Goal: Obtain resource: Obtain resource

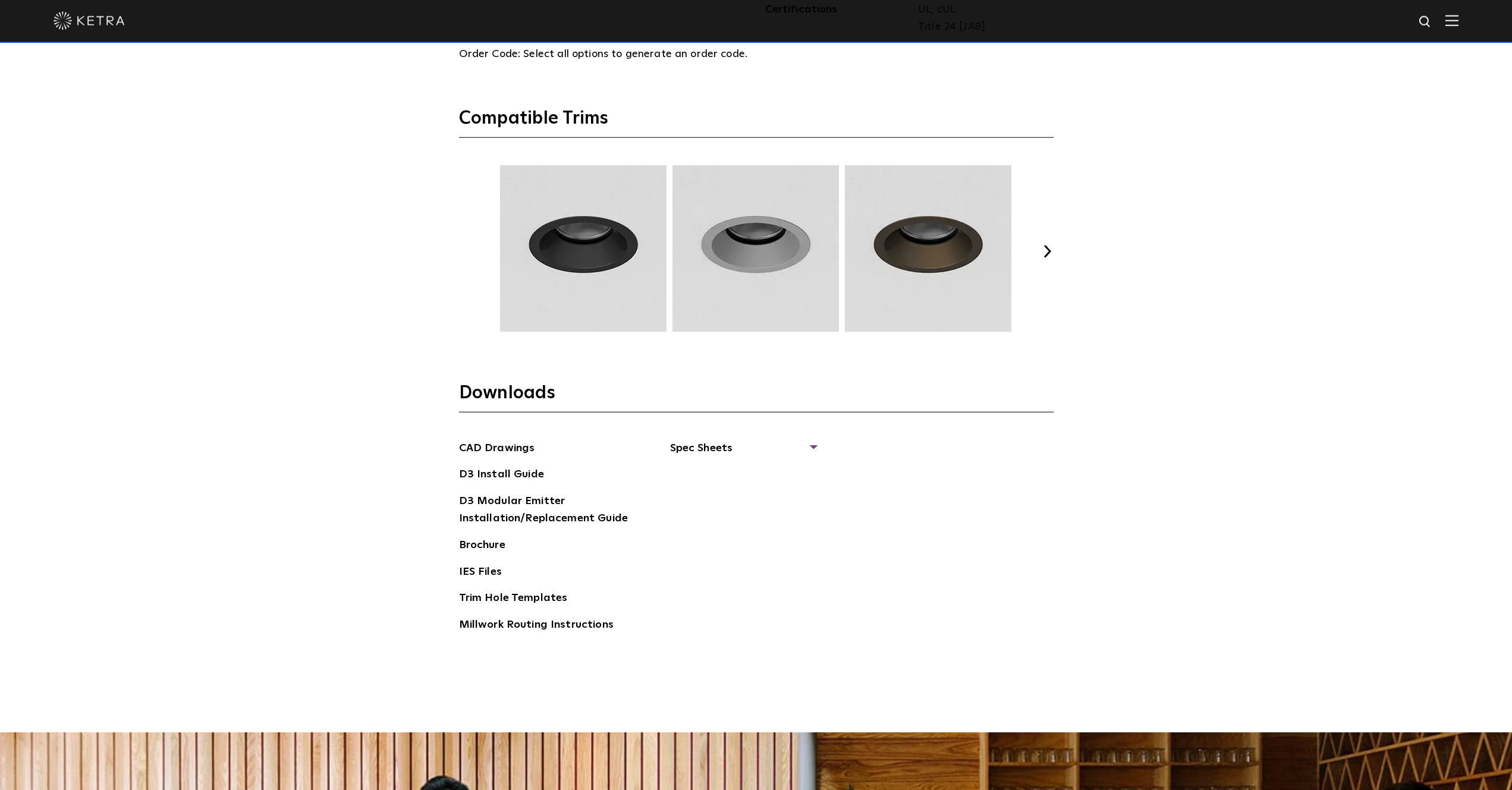
scroll to position [1880, 0]
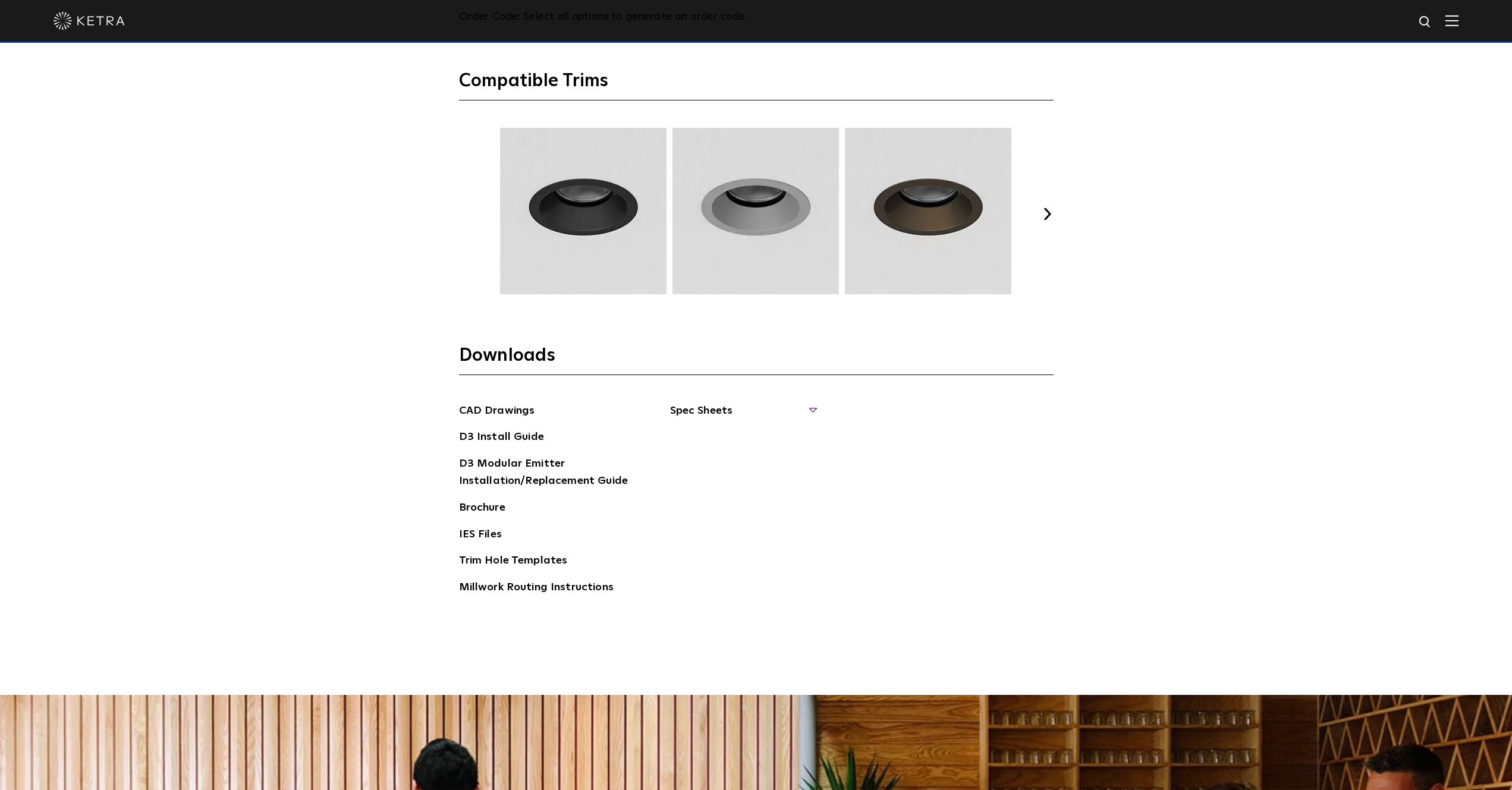
click at [726, 414] on span "Spec Sheets" at bounding box center [742, 416] width 145 height 26
click at [725, 437] on link "D3 Adjustable Round" at bounding box center [730, 437] width 91 height 13
click at [727, 486] on link "D3 Fixed Round" at bounding box center [718, 488] width 67 height 13
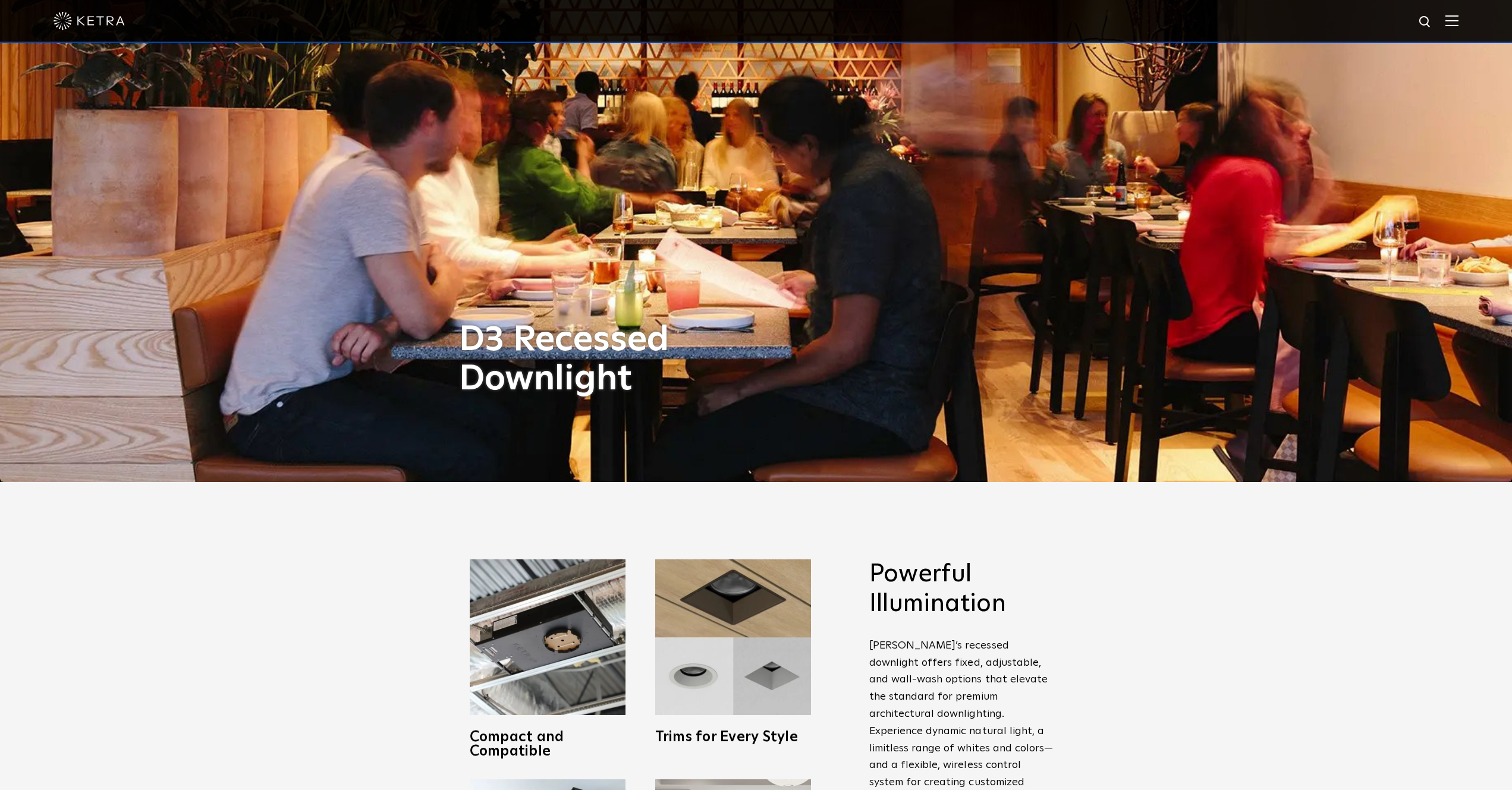
scroll to position [0, 0]
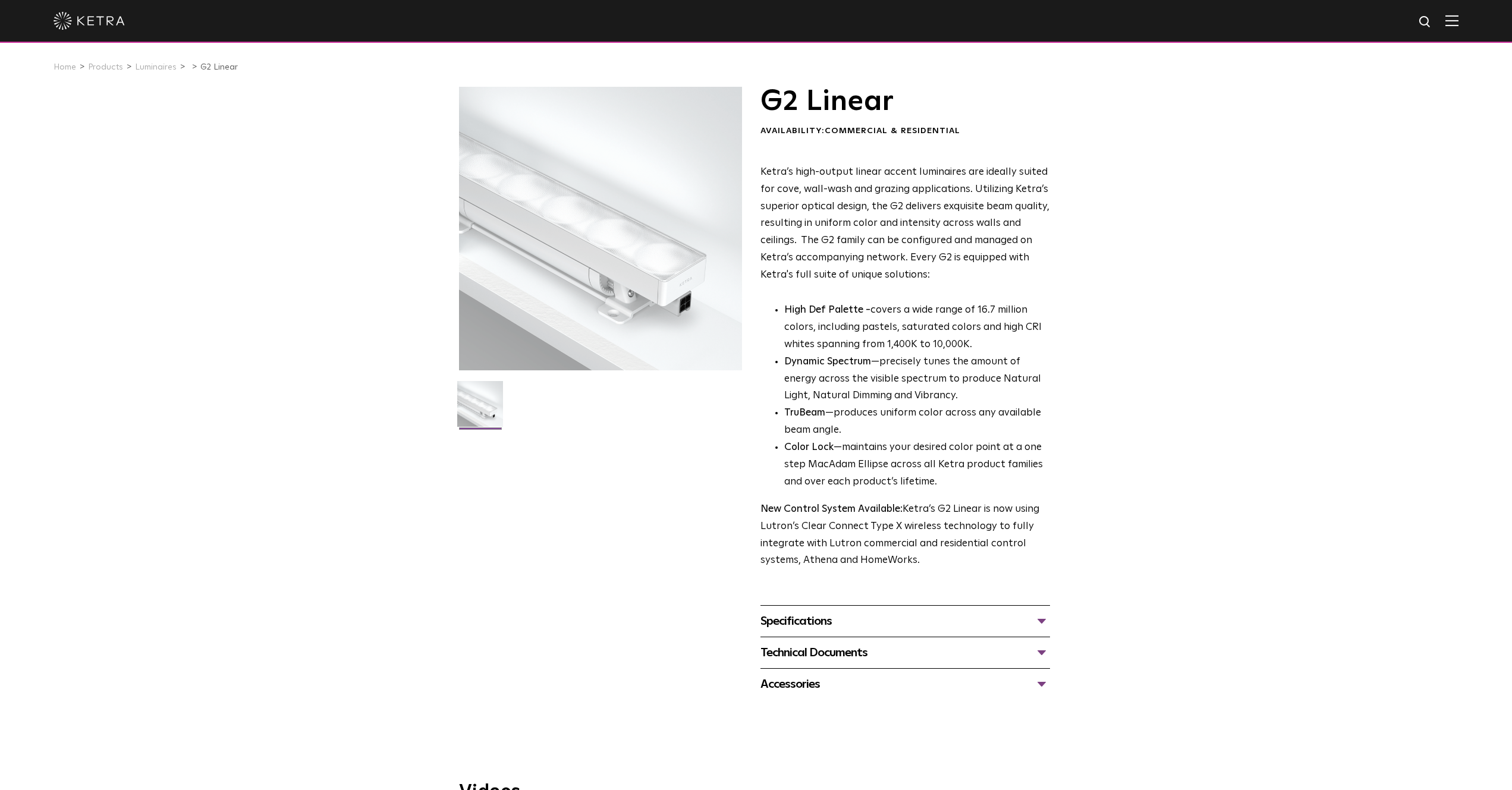
click at [836, 619] on div "Specifications" at bounding box center [905, 621] width 289 height 19
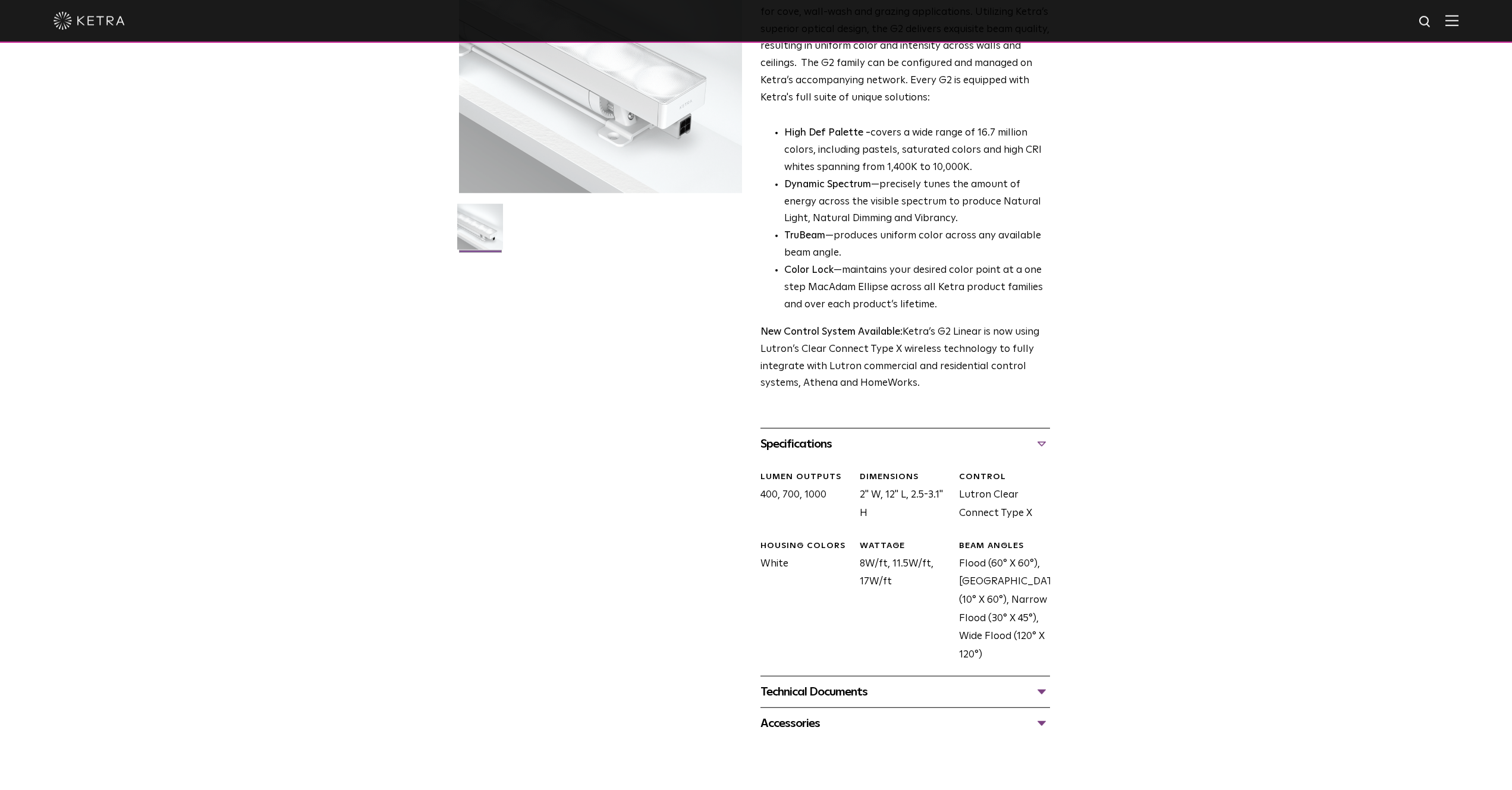
scroll to position [303, 0]
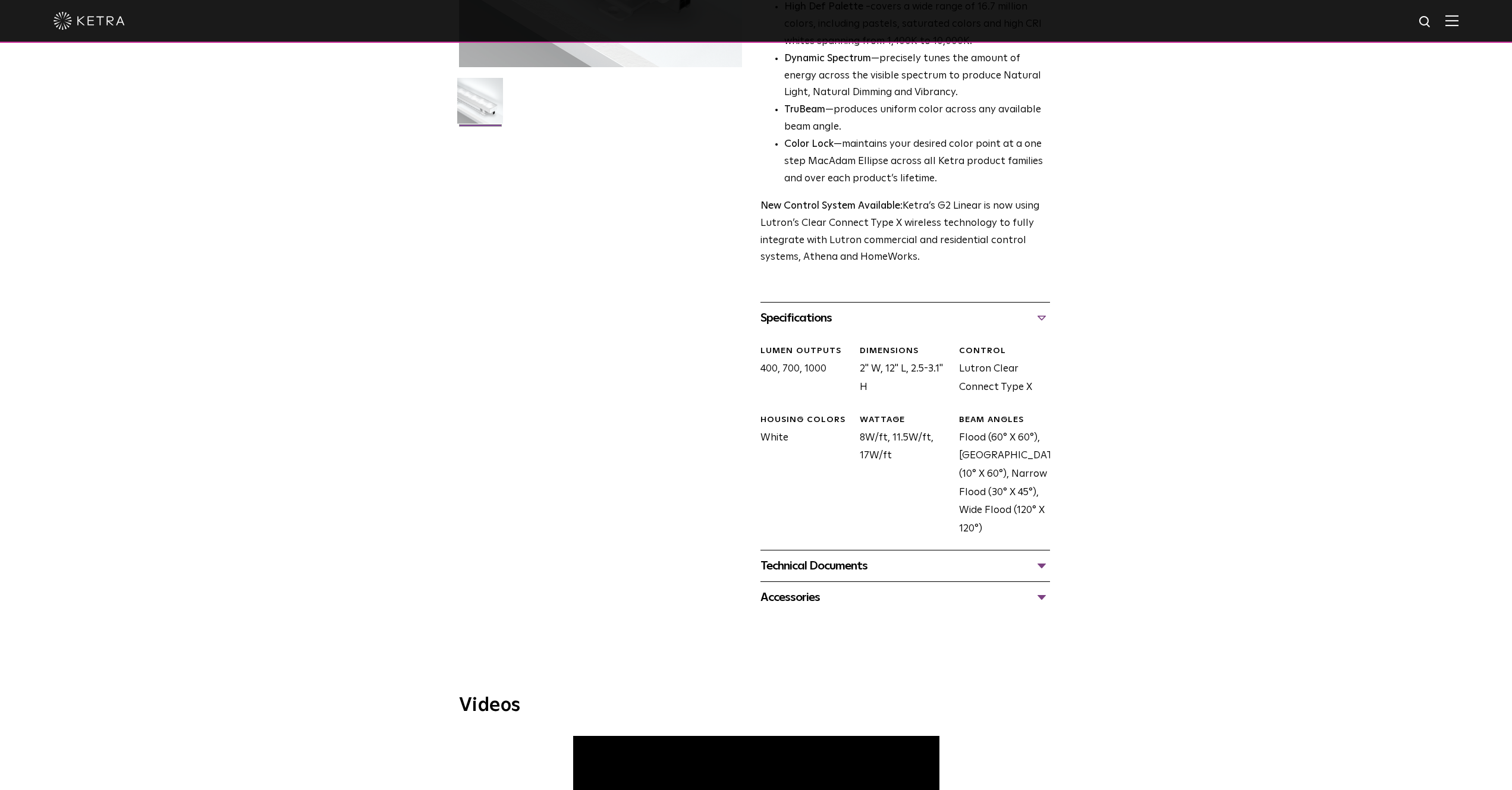
click at [858, 571] on div "Technical Documents" at bounding box center [905, 566] width 289 height 19
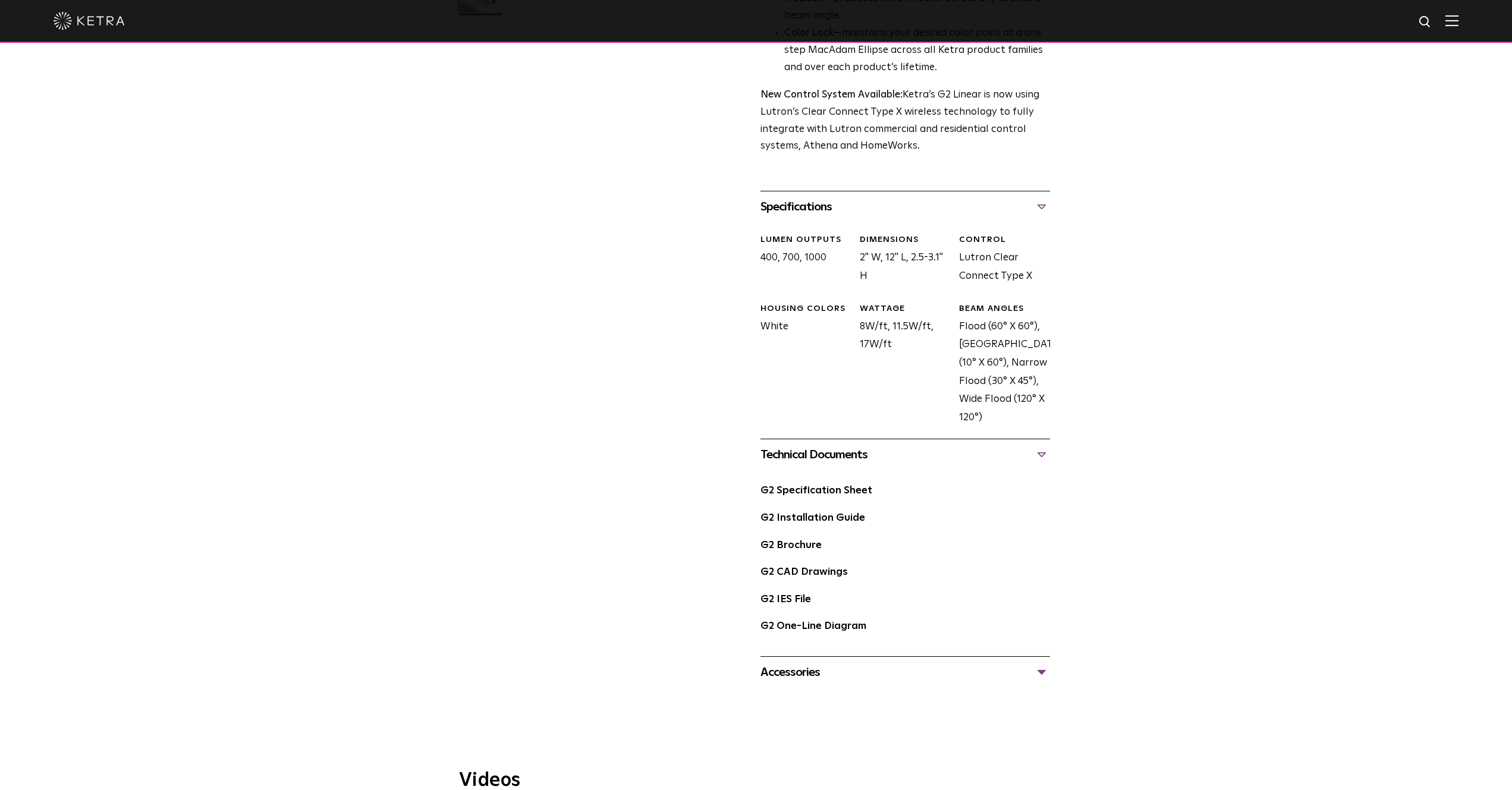
scroll to position [485, 0]
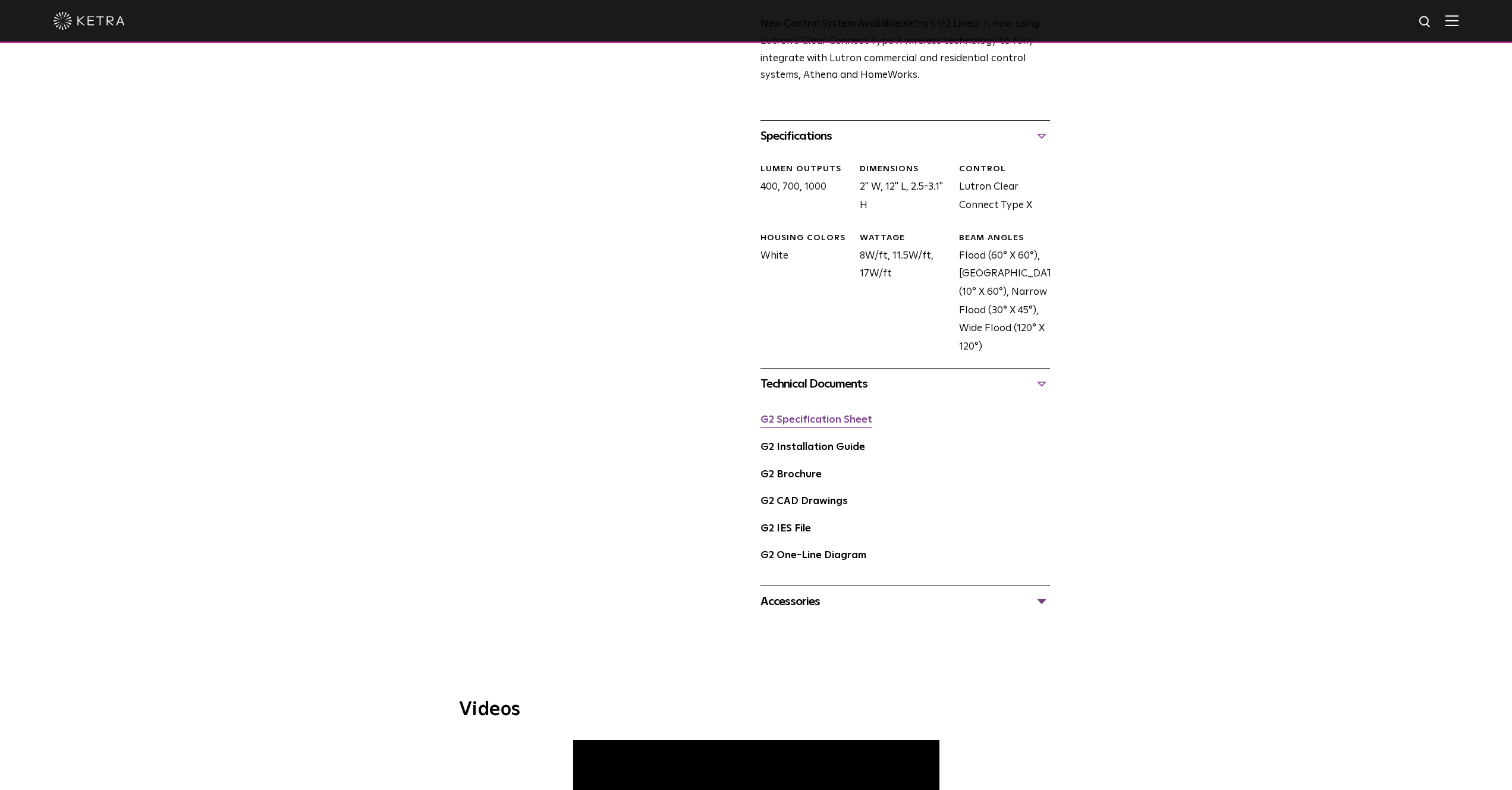
click at [835, 422] on link "G2 Specification Sheet" at bounding box center [816, 420] width 111 height 10
click at [806, 321] on div "HOUSING COLORS White" at bounding box center [801, 295] width 99 height 124
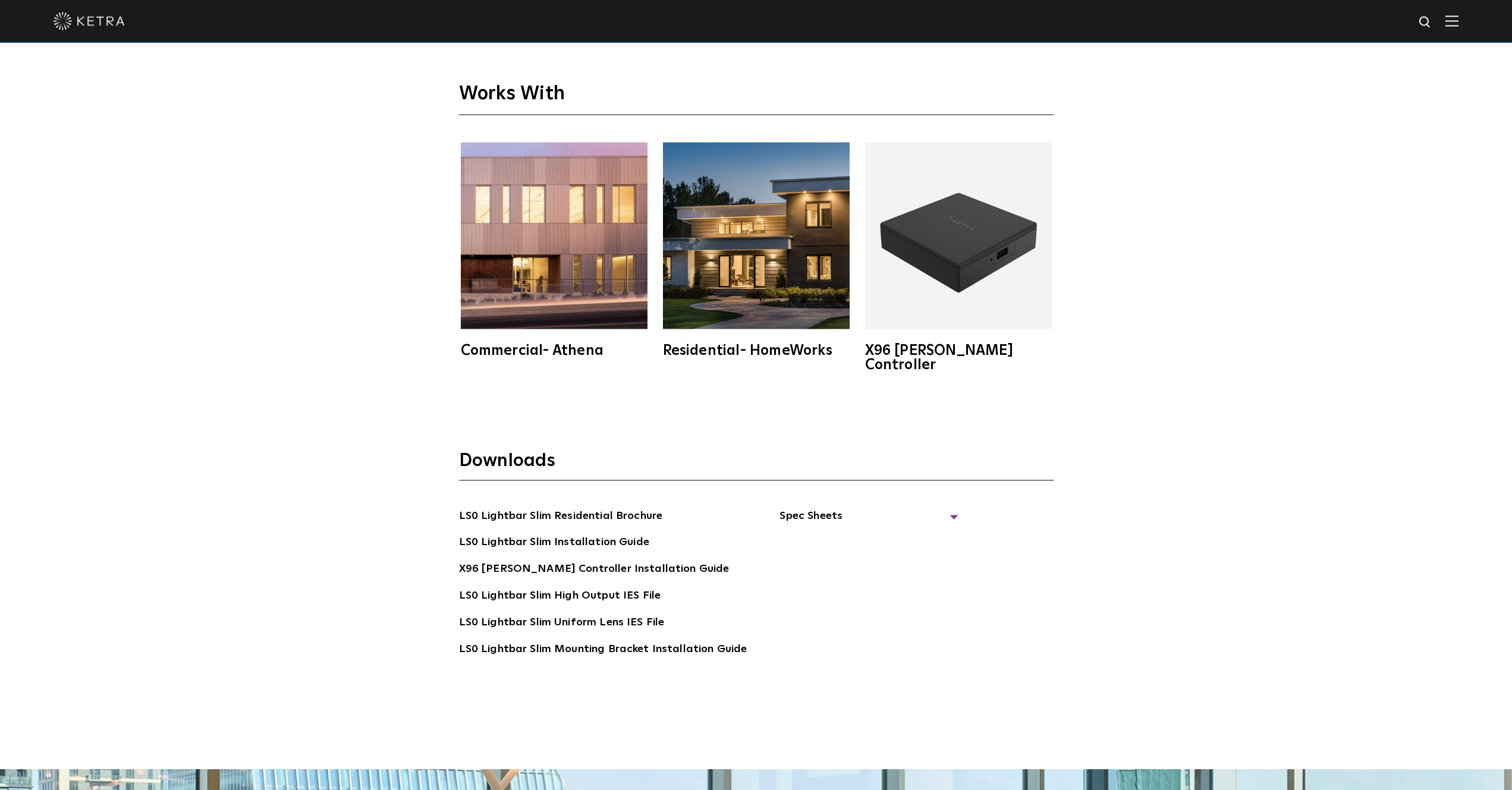
scroll to position [2911, 0]
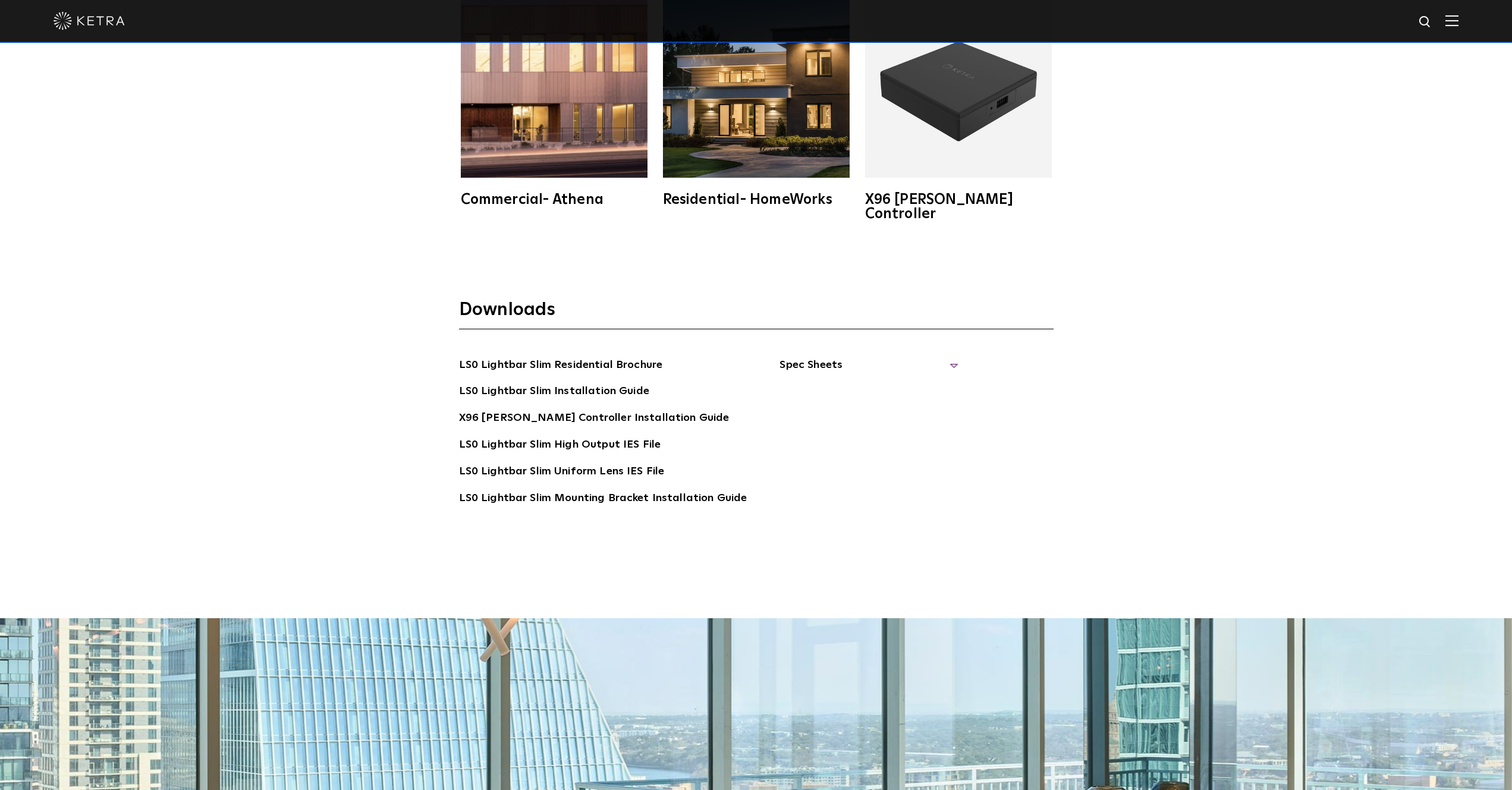
click at [820, 357] on span "Spec Sheets" at bounding box center [869, 370] width 179 height 26
click at [871, 383] on link "LS0 Lightbar Slim Spec Sheet" at bounding box center [871, 392] width 153 height 19
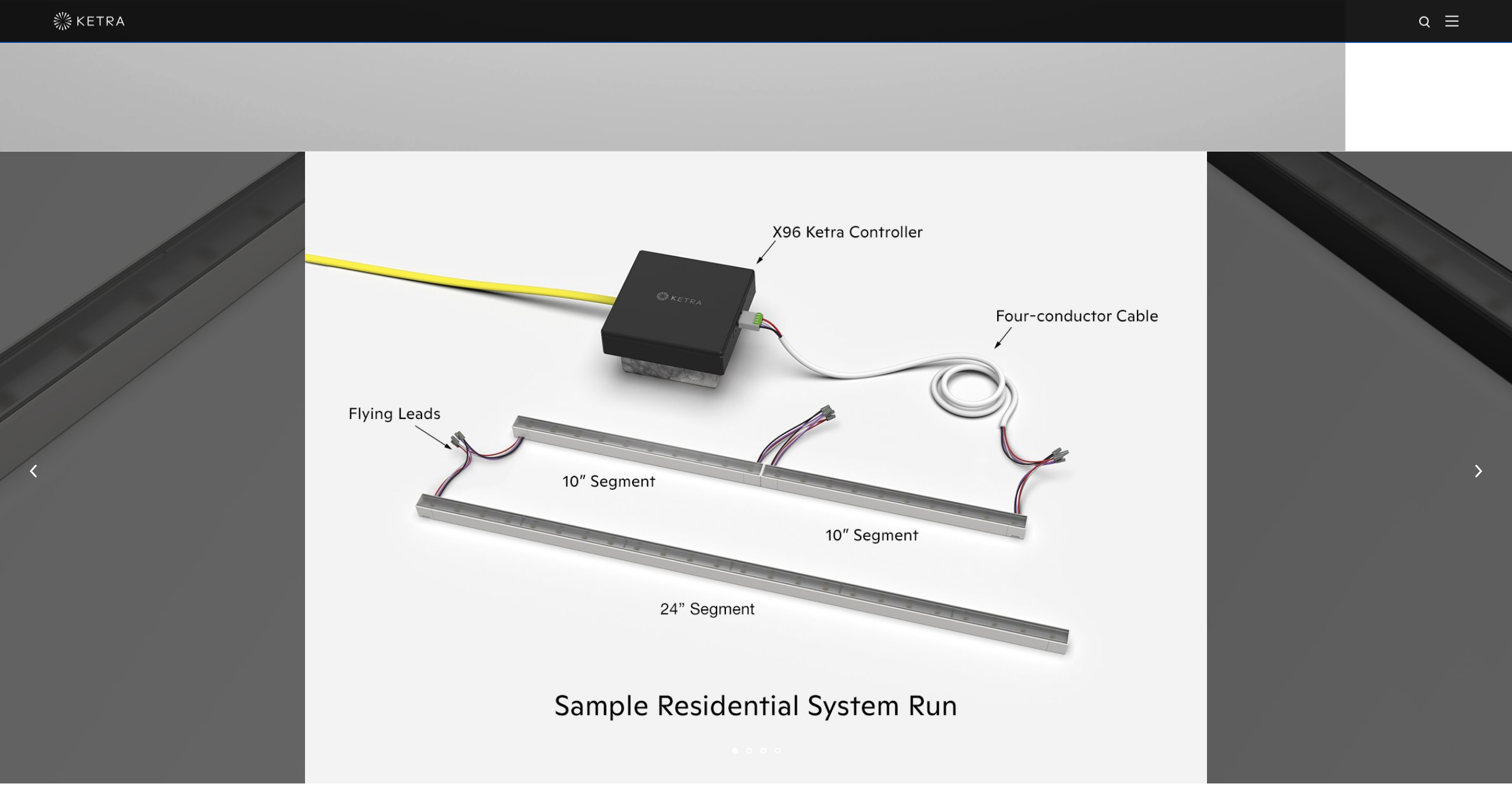
scroll to position [1759, 0]
